Goal: Check status: Check status

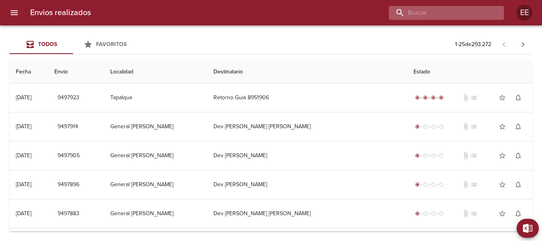
click at [488, 15] on input "buscar" at bounding box center [440, 13] width 102 height 14
paste input "[PERSON_NAME]"
type input "[PERSON_NAME]"
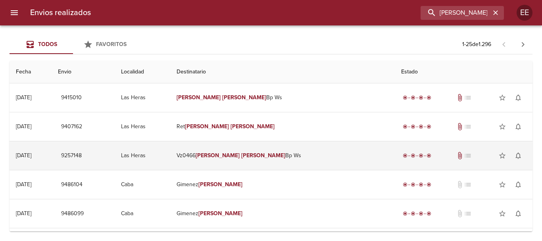
click at [171, 154] on td "Las Heras" at bounding box center [143, 155] width 56 height 29
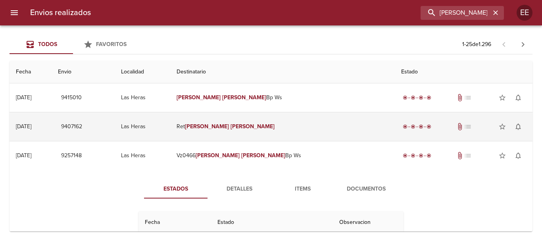
click at [171, 124] on td "Las Heras" at bounding box center [143, 126] width 56 height 29
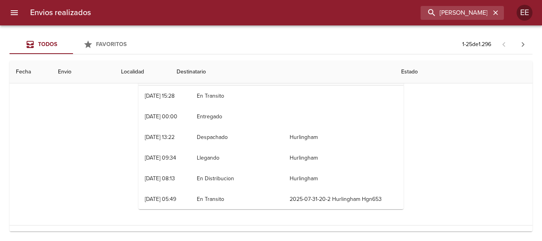
scroll to position [159, 0]
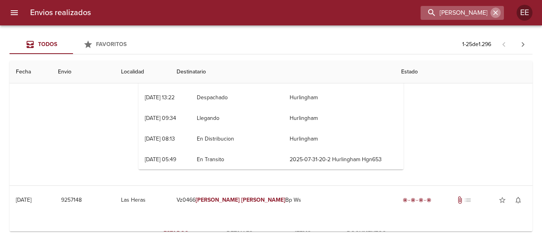
click at [493, 15] on icon "button" at bounding box center [495, 12] width 5 height 5
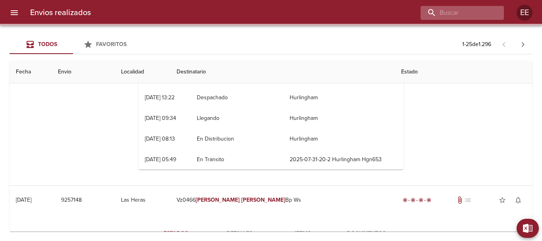
click at [492, 15] on div at bounding box center [461, 13] width 83 height 14
paste input "[PERSON_NAME] [PERSON_NAME]"
type input "[PERSON_NAME] [PERSON_NAME]"
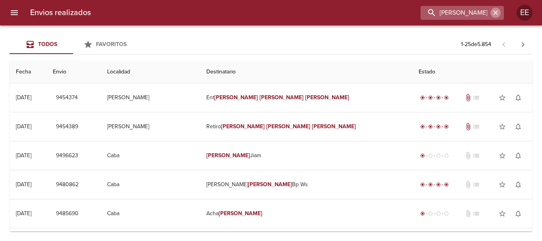
drag, startPoint x: 498, startPoint y: 12, endPoint x: 488, endPoint y: 12, distance: 9.9
click at [496, 12] on icon "button" at bounding box center [495, 13] width 8 height 8
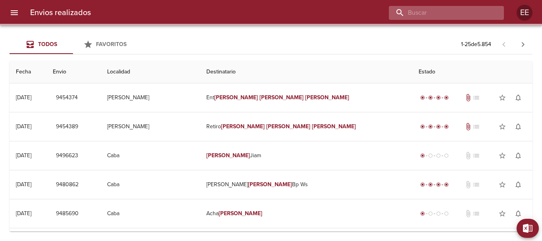
click at [486, 12] on input "buscar" at bounding box center [440, 13] width 102 height 14
paste input "[PERSON_NAME]"
type input "[PERSON_NAME]"
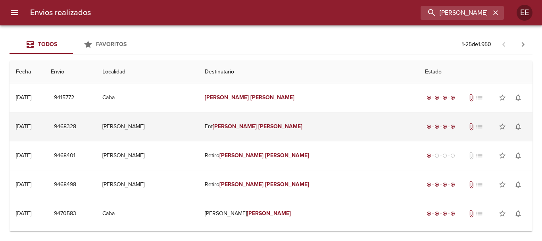
click at [198, 129] on td "[PERSON_NAME]" at bounding box center [147, 126] width 102 height 29
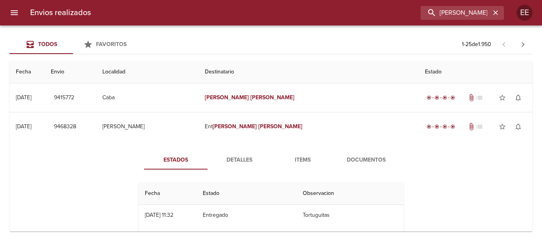
click at [379, 157] on span "Documentos" at bounding box center [366, 160] width 54 height 10
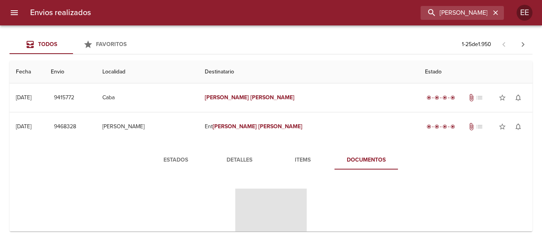
scroll to position [79, 0]
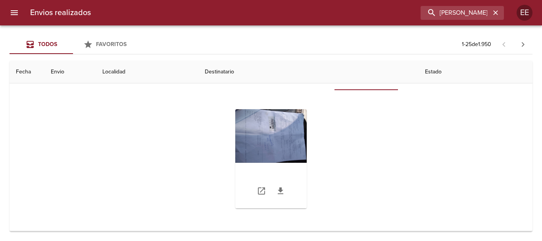
click at [264, 146] on div "Tabla de envíos del cliente" at bounding box center [270, 158] width 71 height 99
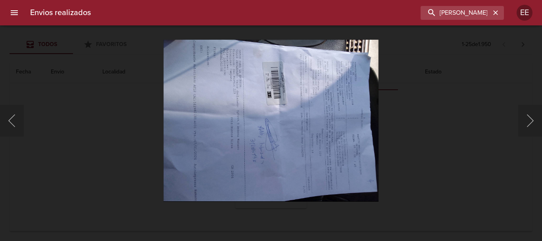
click at [433, 151] on div "Lightbox" at bounding box center [271, 120] width 542 height 241
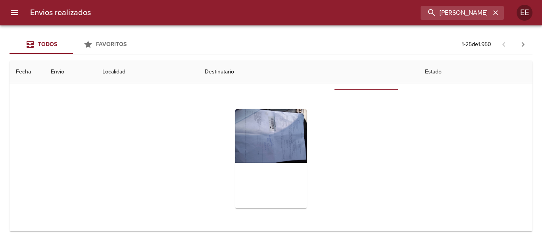
click at [474, 127] on div "Estados Detalles Items Documentos" at bounding box center [271, 145] width 510 height 169
